Goal: Transaction & Acquisition: Purchase product/service

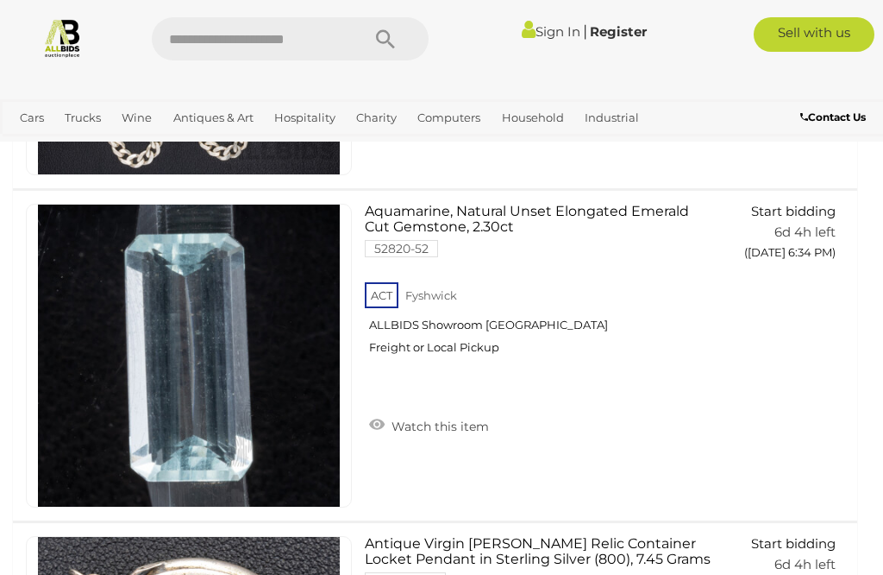
scroll to position [1354, 0]
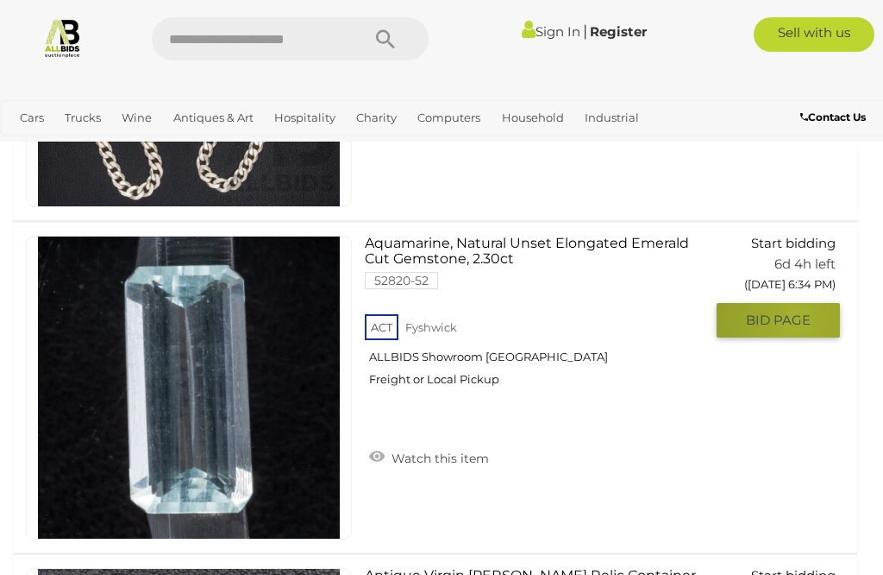
click at [797, 316] on span "BID PAGE" at bounding box center [778, 319] width 65 height 17
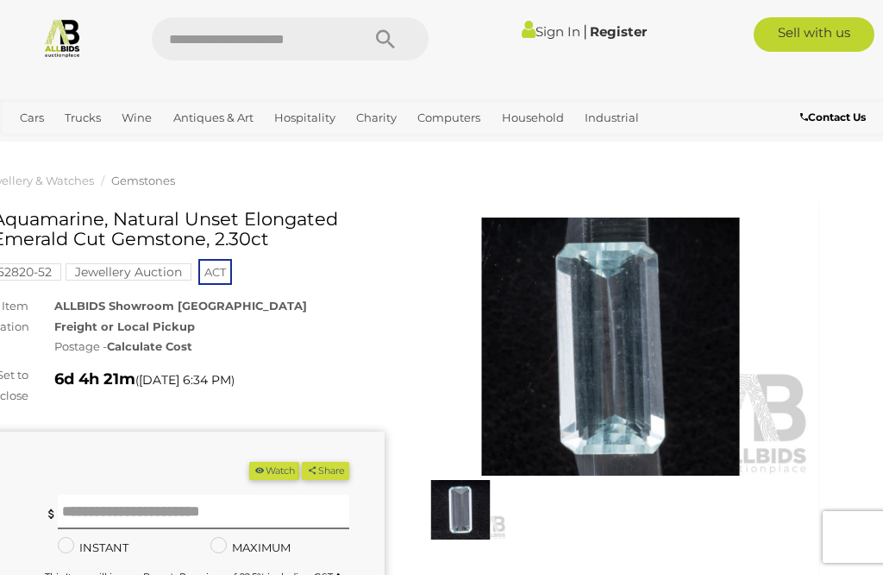
scroll to position [0, 38]
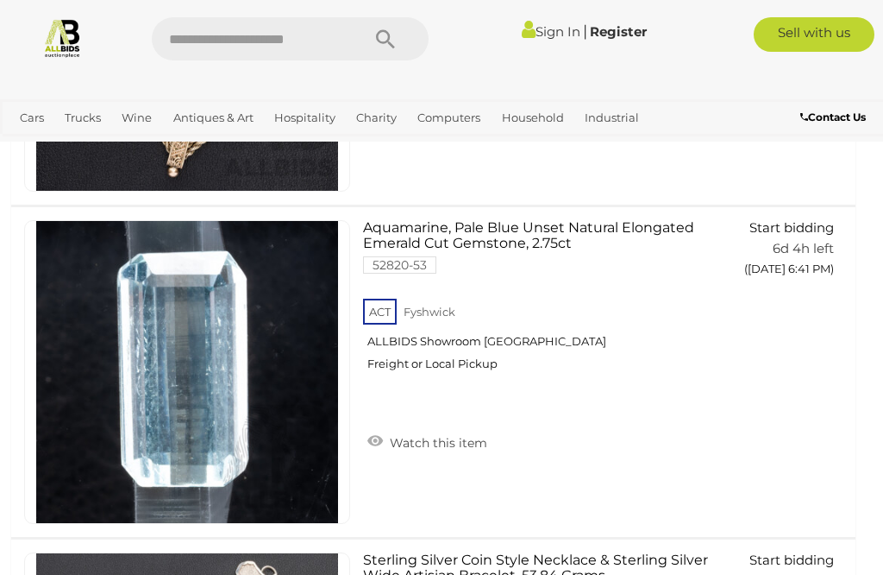
scroll to position [3363, 2]
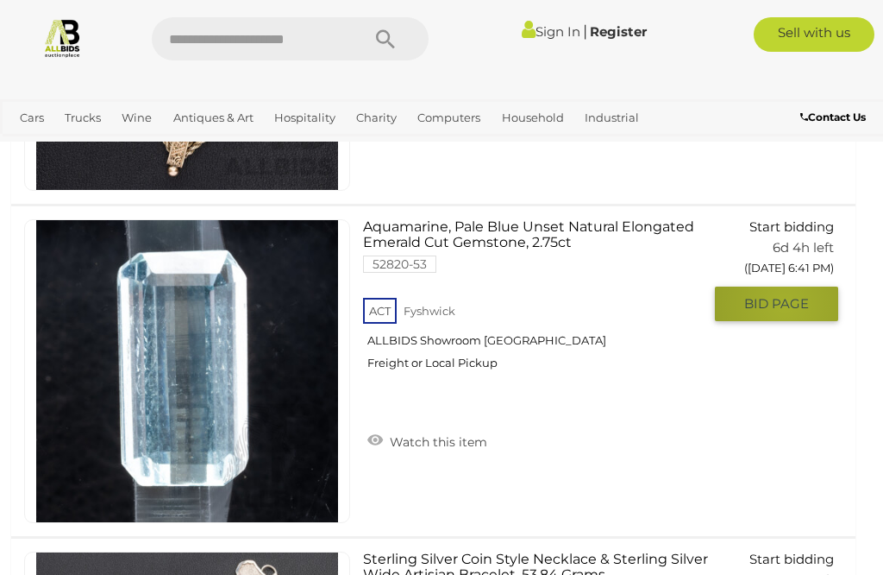
click at [785, 303] on span "BID PAGE" at bounding box center [776, 303] width 65 height 17
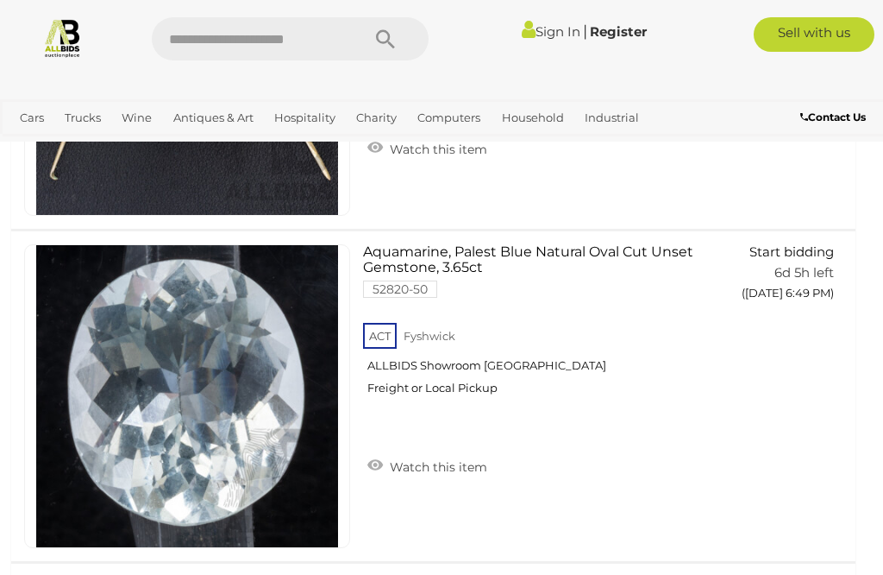
scroll to position [5708, 2]
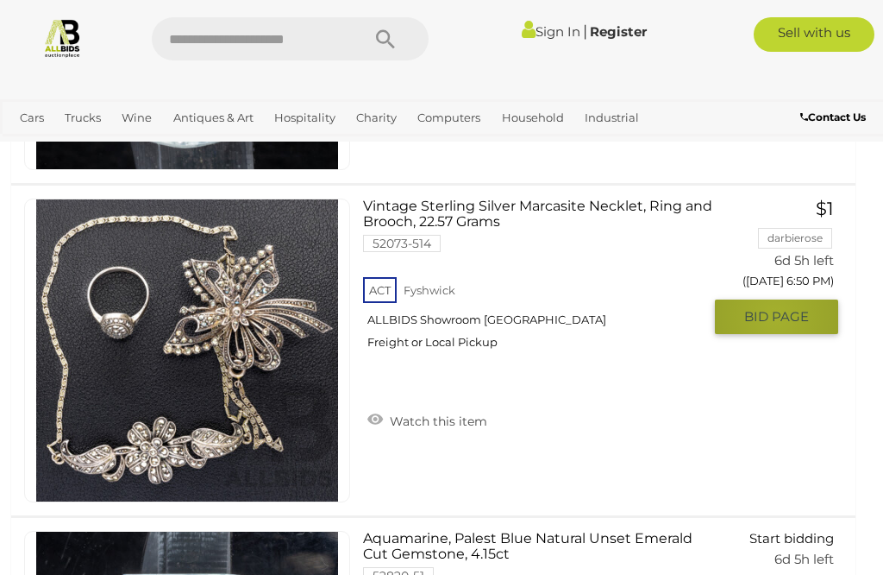
click at [776, 314] on span "BID PAGE" at bounding box center [776, 316] width 65 height 17
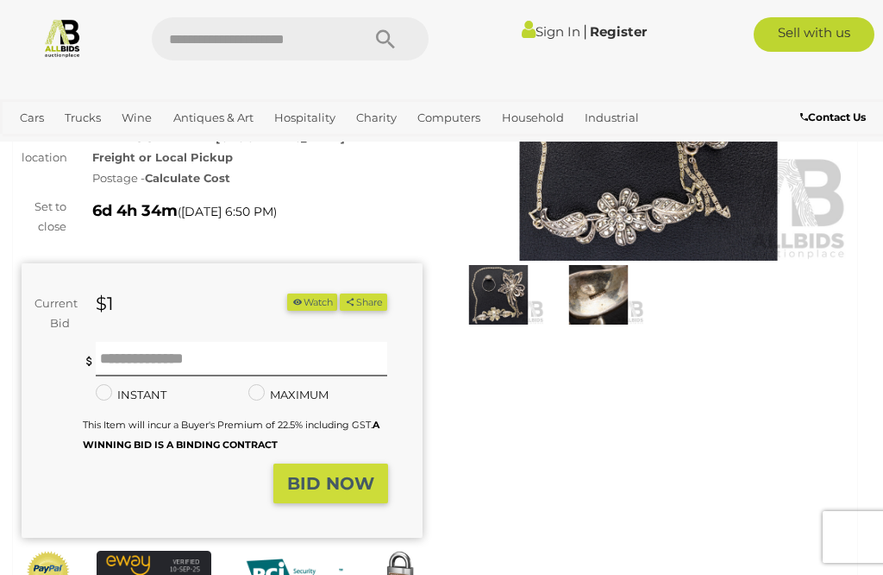
scroll to position [215, 4]
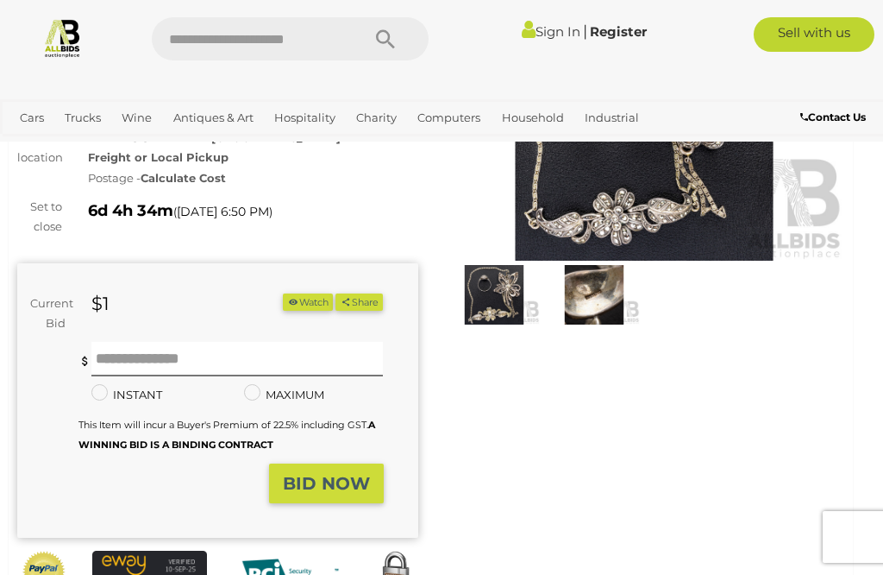
click at [498, 295] on img at bounding box center [494, 294] width 91 height 59
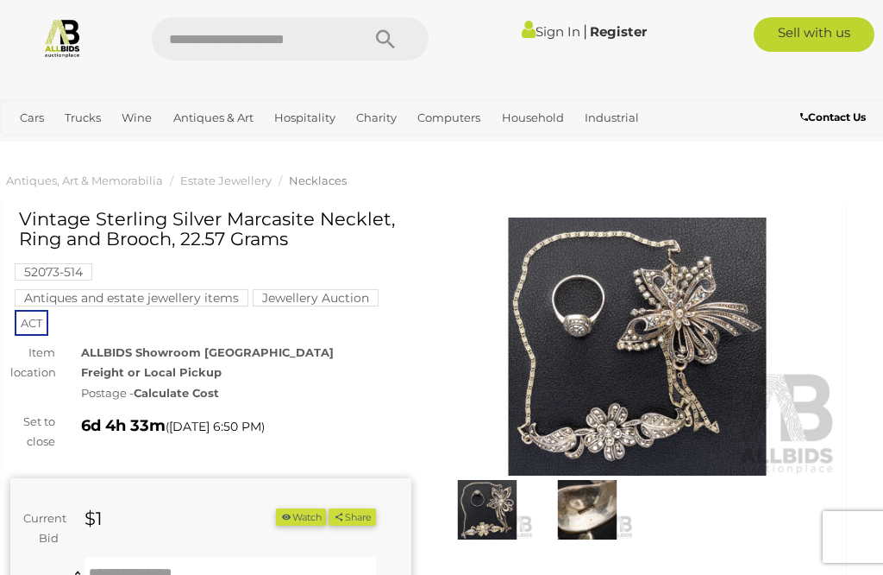
scroll to position [0, 11]
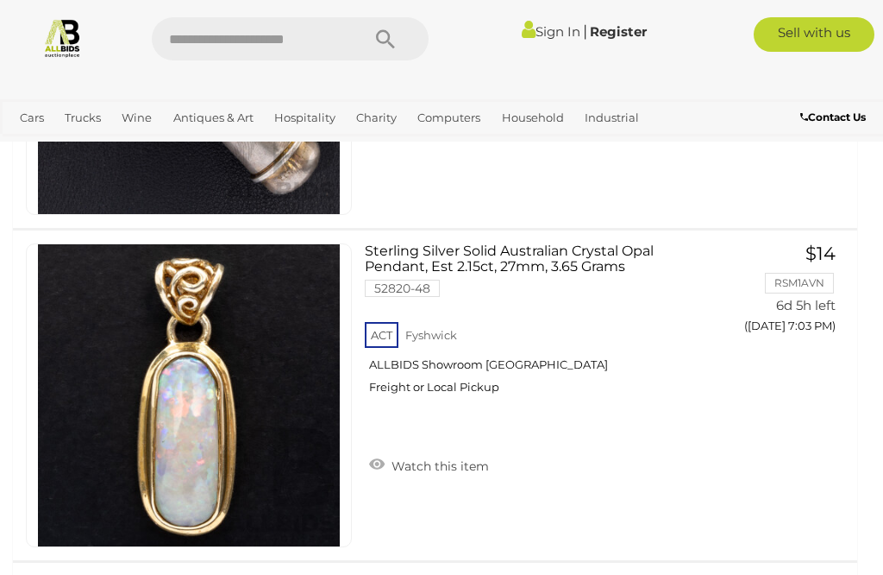
scroll to position [8356, 0]
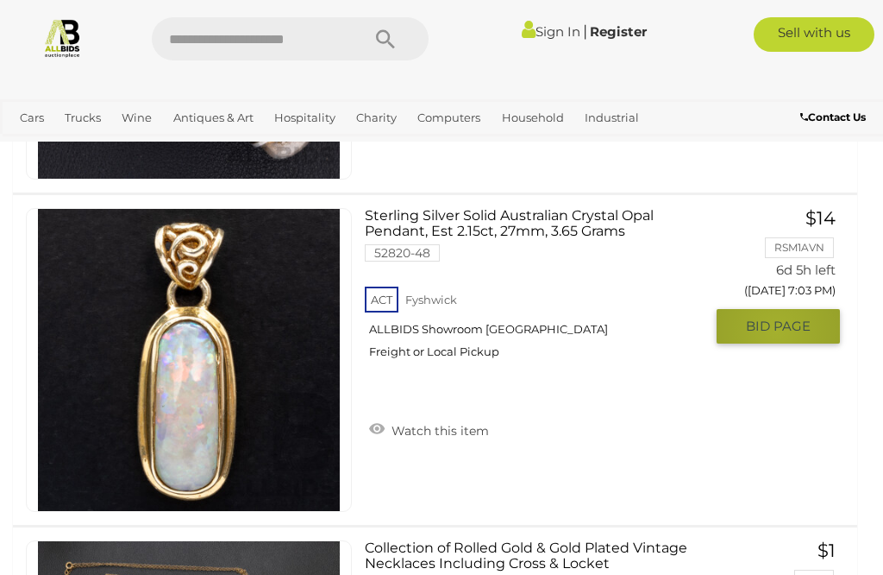
click at [776, 329] on span "BID PAGE" at bounding box center [778, 325] width 65 height 17
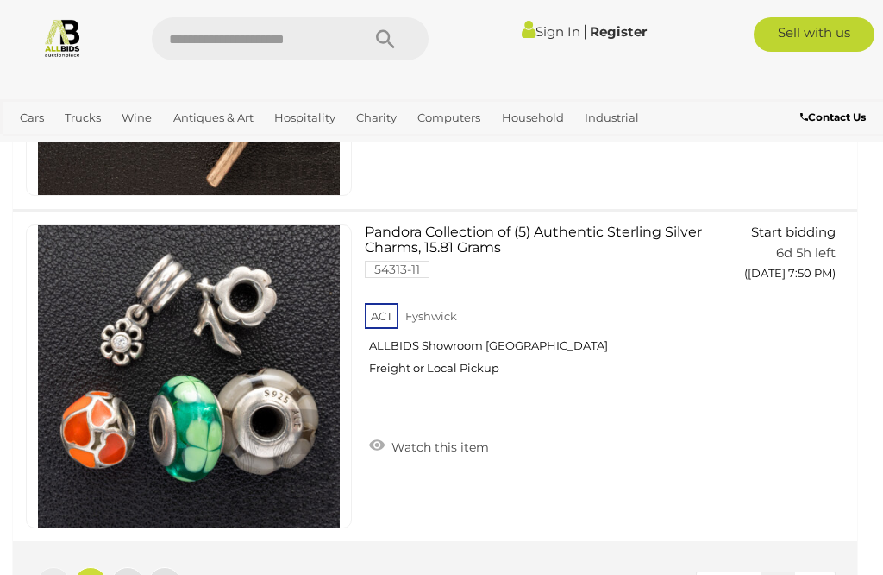
scroll to position [16644, 0]
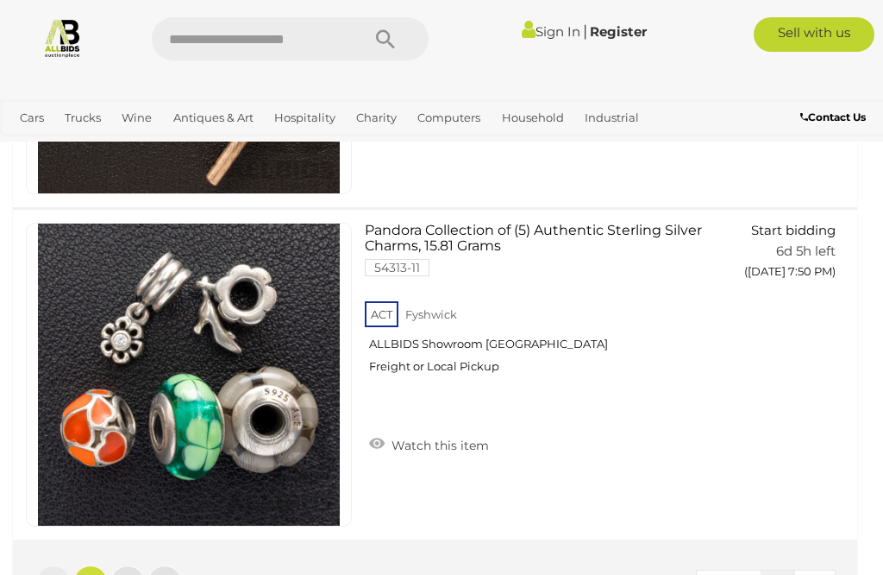
click at [137, 574] on link "2" at bounding box center [127, 582] width 35 height 35
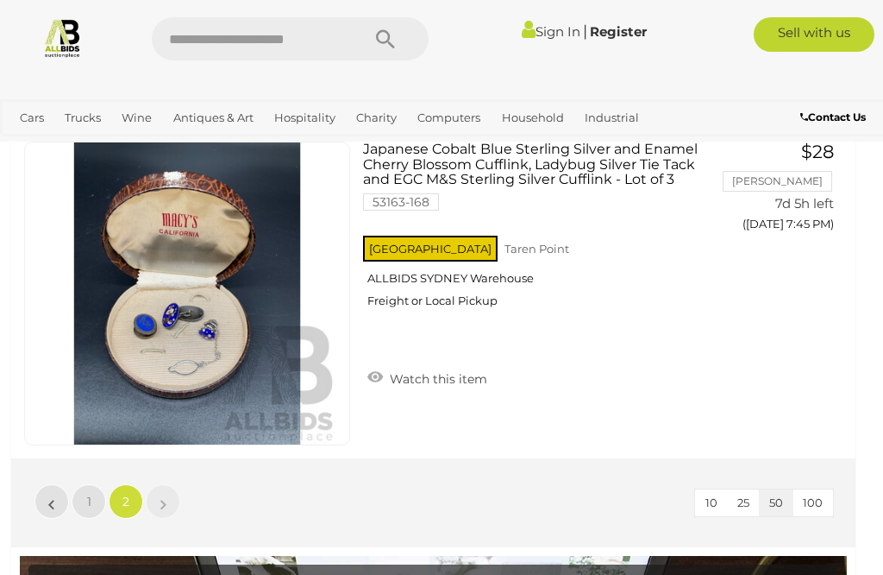
scroll to position [2779, 2]
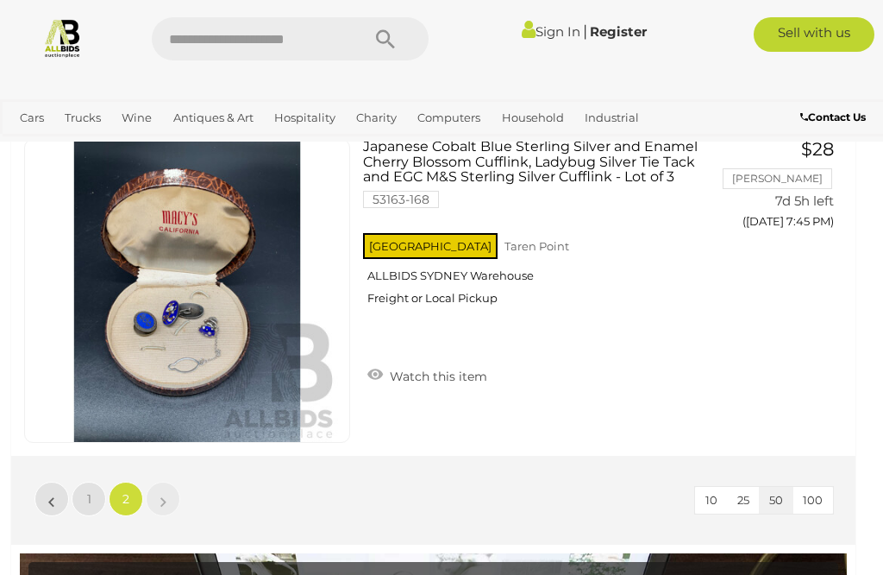
click at [93, 499] on link "1" at bounding box center [89, 498] width 35 height 35
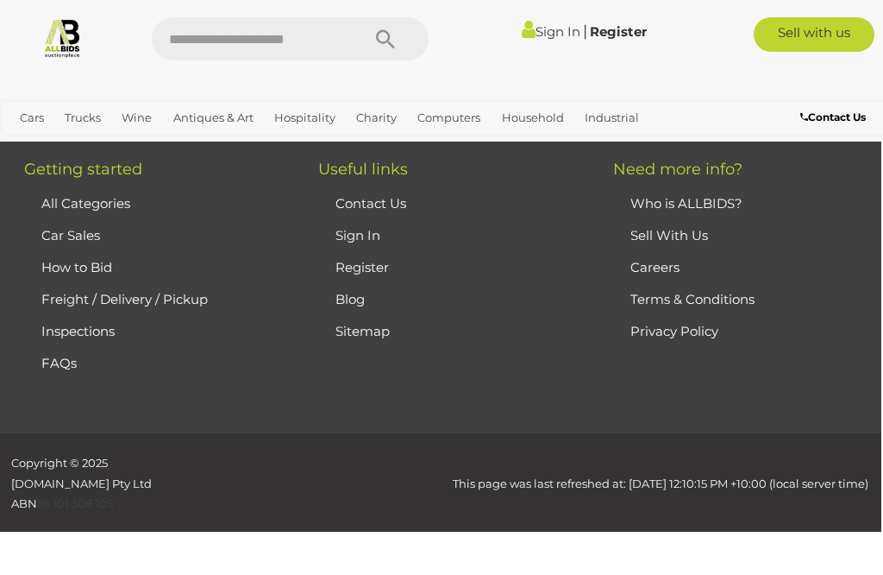
scroll to position [404, 0]
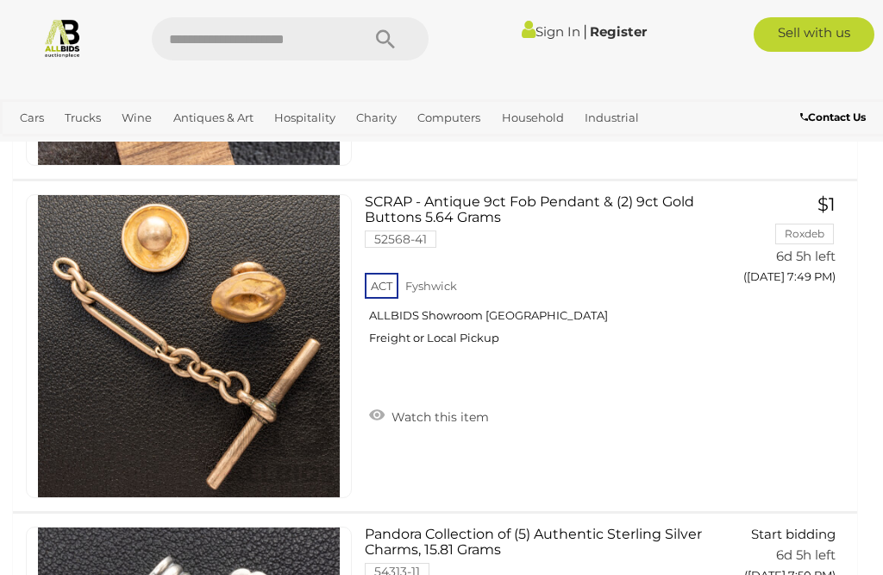
scroll to position [16349, 0]
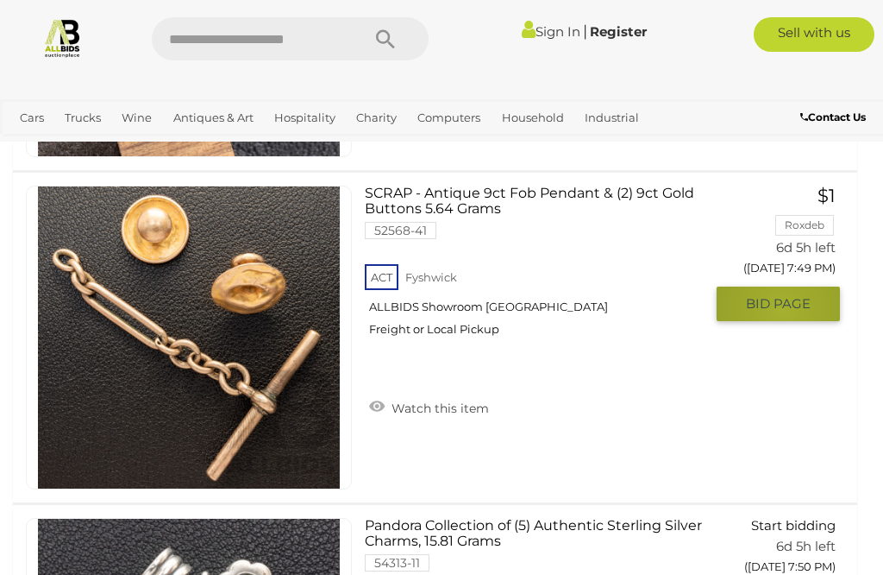
click at [783, 305] on span "BID PAGE" at bounding box center [778, 303] width 65 height 17
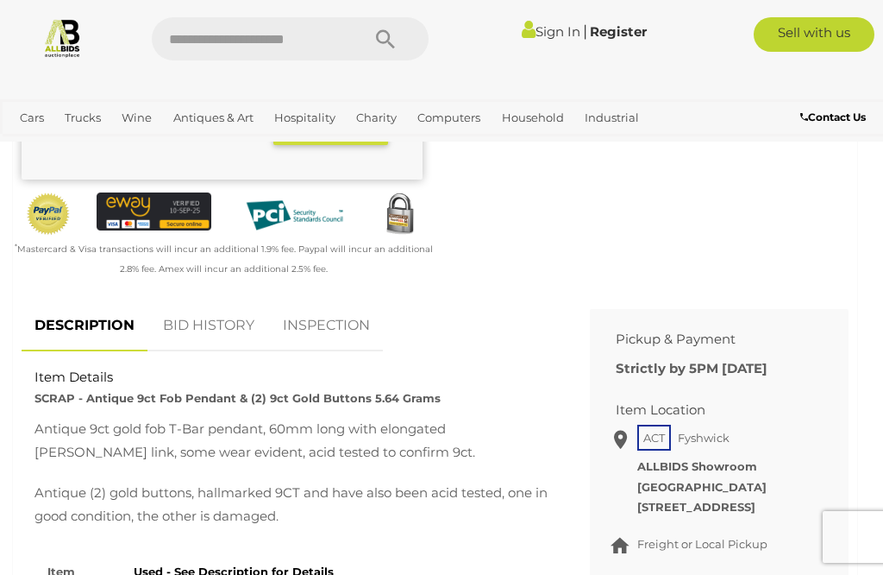
scroll to position [526, 0]
click at [204, 330] on link "BID HISTORY" at bounding box center [208, 326] width 117 height 51
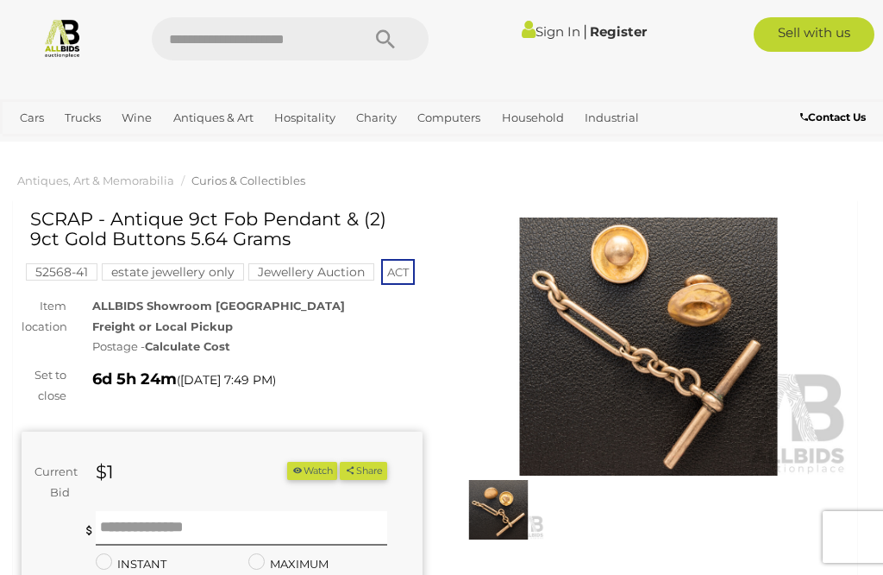
scroll to position [0, 0]
